Goal: Task Accomplishment & Management: Manage account settings

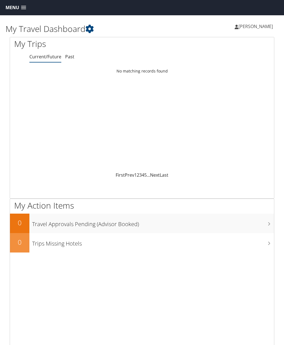
click at [94, 30] on icon at bounding box center [89, 29] width 8 height 8
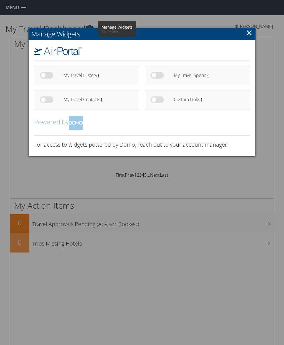
click at [77, 187] on div at bounding box center [142, 172] width 284 height 345
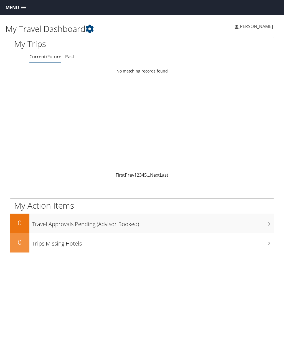
click at [0, 0] on icon at bounding box center [0, 0] width 0 height 0
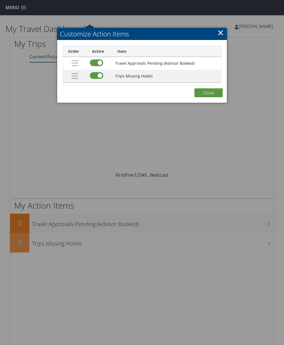
click at [218, 34] on link "×" at bounding box center [220, 32] width 6 height 11
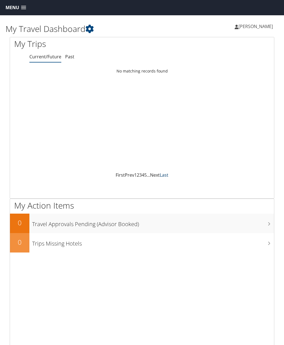
click at [164, 174] on link "Last" at bounding box center [164, 175] width 9 height 6
click at [261, 32] on link "[PERSON_NAME]" at bounding box center [257, 26] width 44 height 17
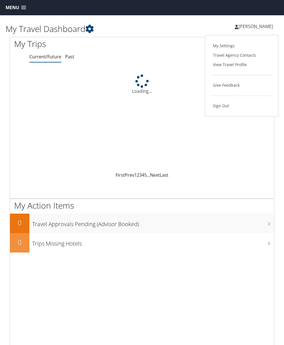
click at [177, 42] on div at bounding box center [142, 44] width 264 height 15
click at [20, 10] on link "Menu" at bounding box center [16, 7] width 26 height 9
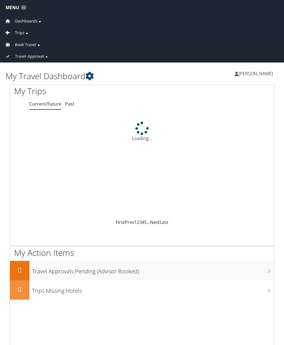
click at [19, 44] on span "Book Travel" at bounding box center [25, 45] width 21 height 6
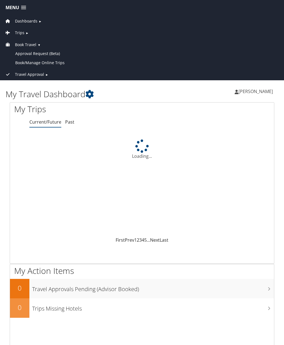
click at [27, 62] on link "Book/Manage Online Trips" at bounding box center [141, 62] width 281 height 9
